Goal: Task Accomplishment & Management: Use online tool/utility

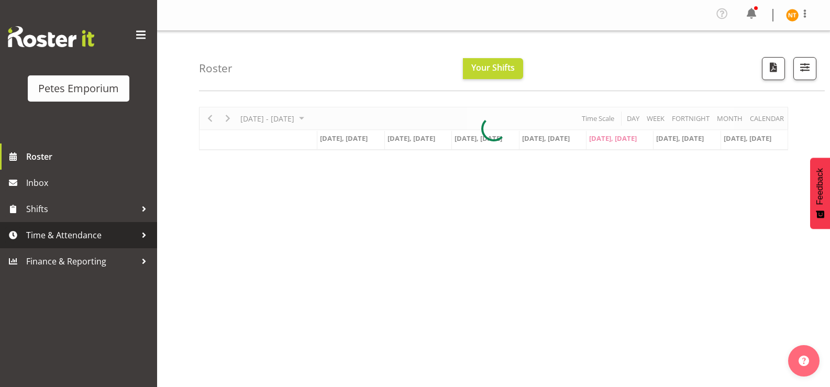
click at [57, 236] on span "Time & Attendance" at bounding box center [81, 235] width 110 height 16
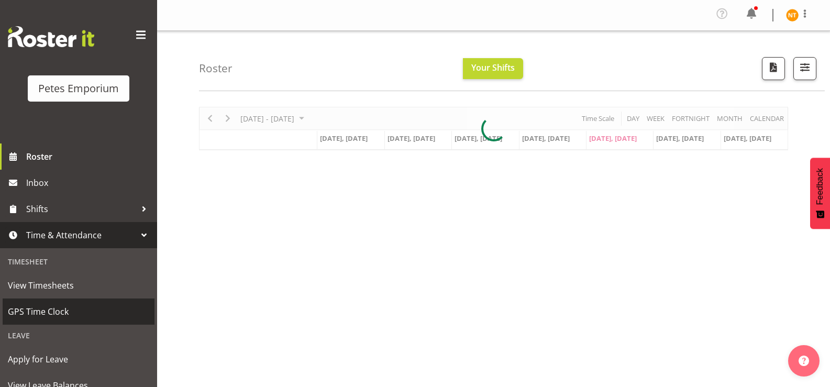
click at [48, 308] on span "GPS Time Clock" at bounding box center [78, 312] width 141 height 16
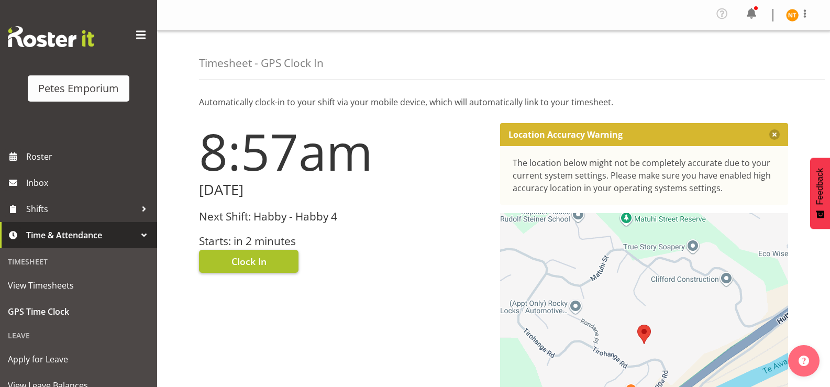
click at [259, 257] on span "Clock In" at bounding box center [248, 261] width 35 height 14
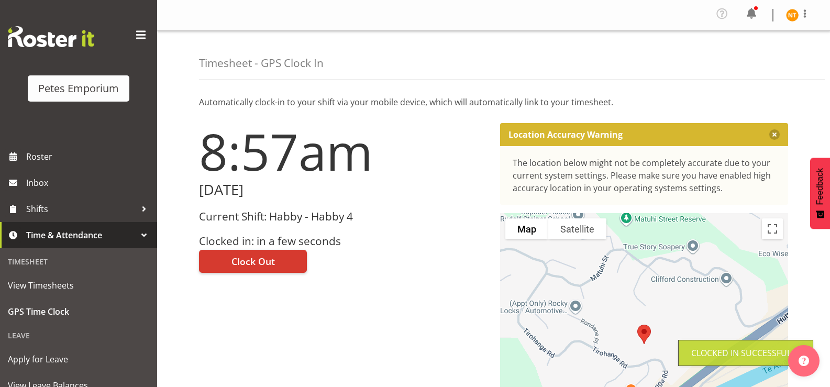
click at [796, 20] on figure at bounding box center [792, 15] width 13 height 13
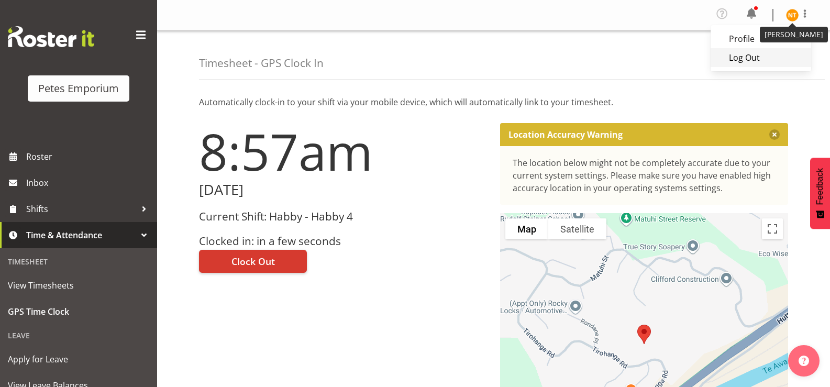
click at [752, 57] on link "Log Out" at bounding box center [760, 57] width 101 height 19
